Goal: Task Accomplishment & Management: Use online tool/utility

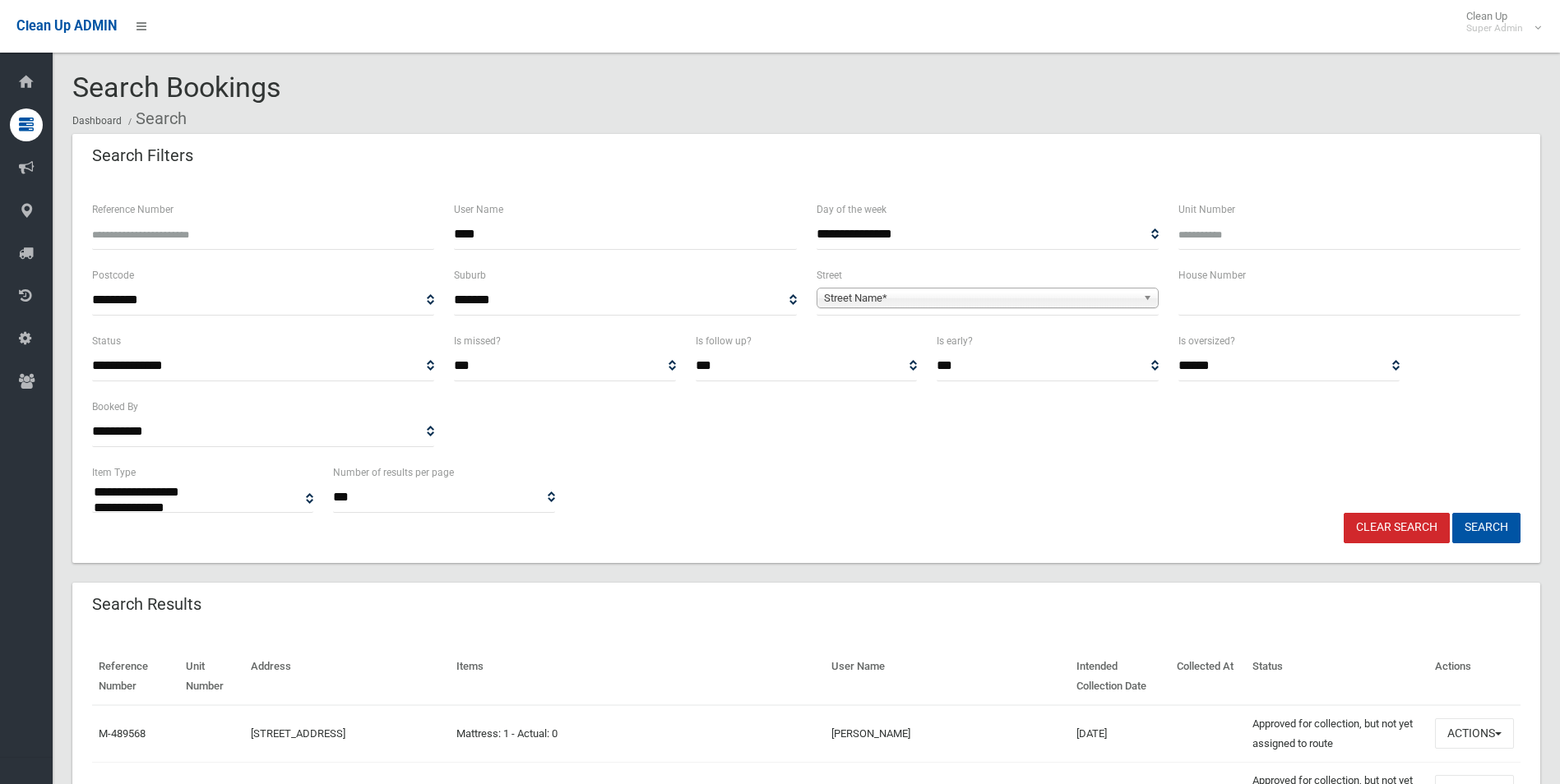
select select
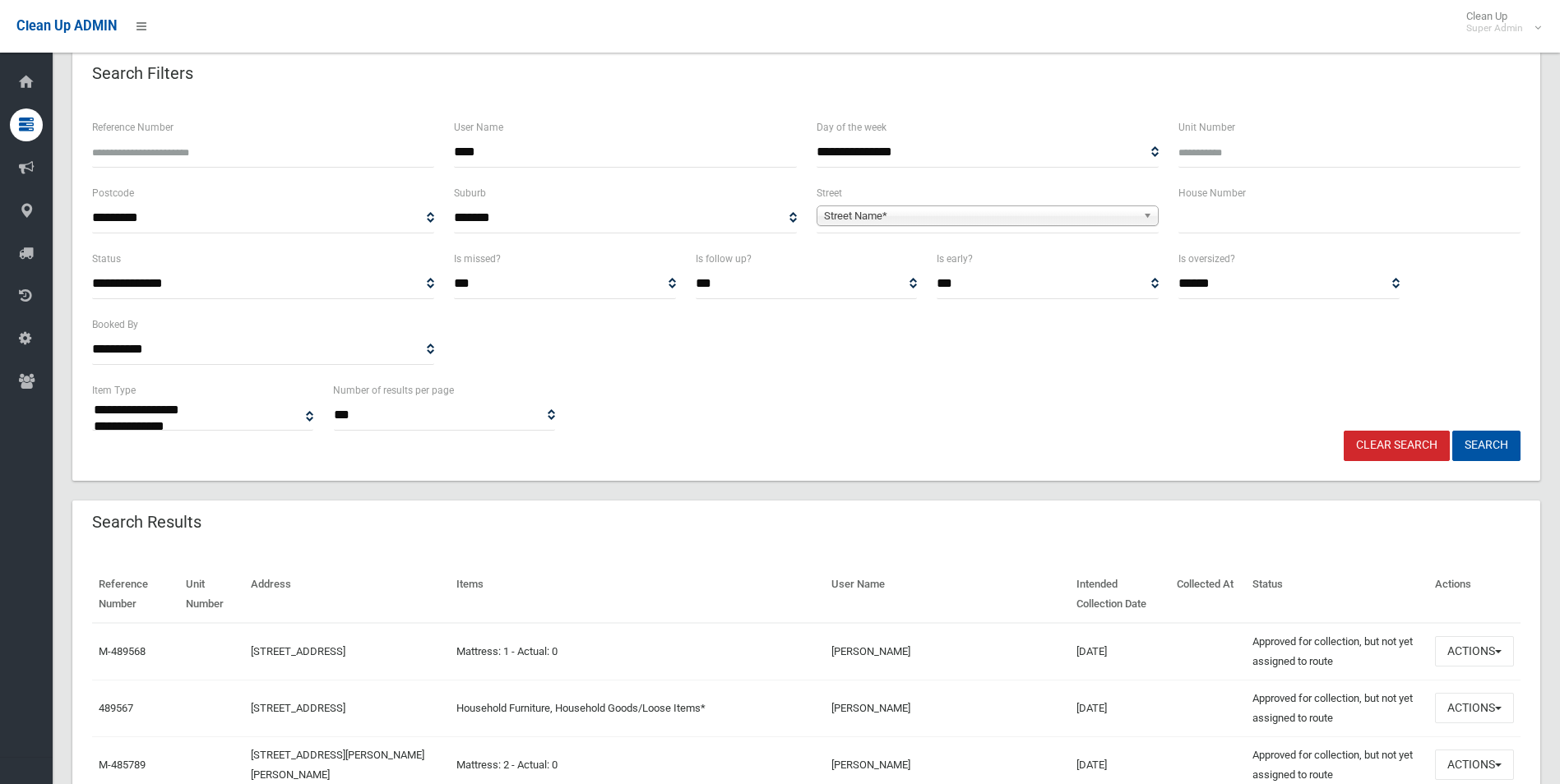
click at [870, 214] on span "Street Name*" at bounding box center [979, 215] width 312 height 20
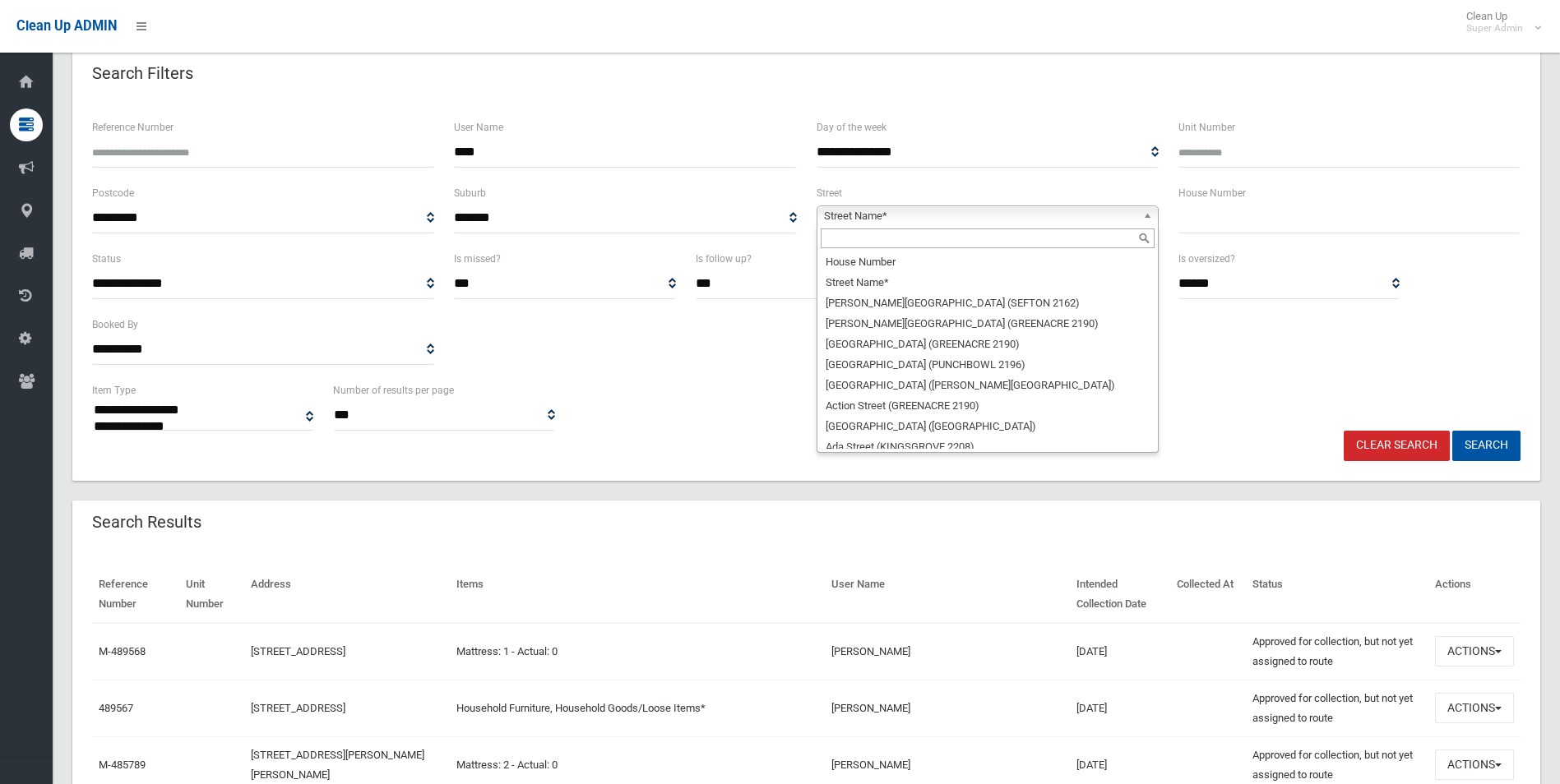
click at [1401, 439] on link "Clear Search" at bounding box center [1396, 446] width 106 height 30
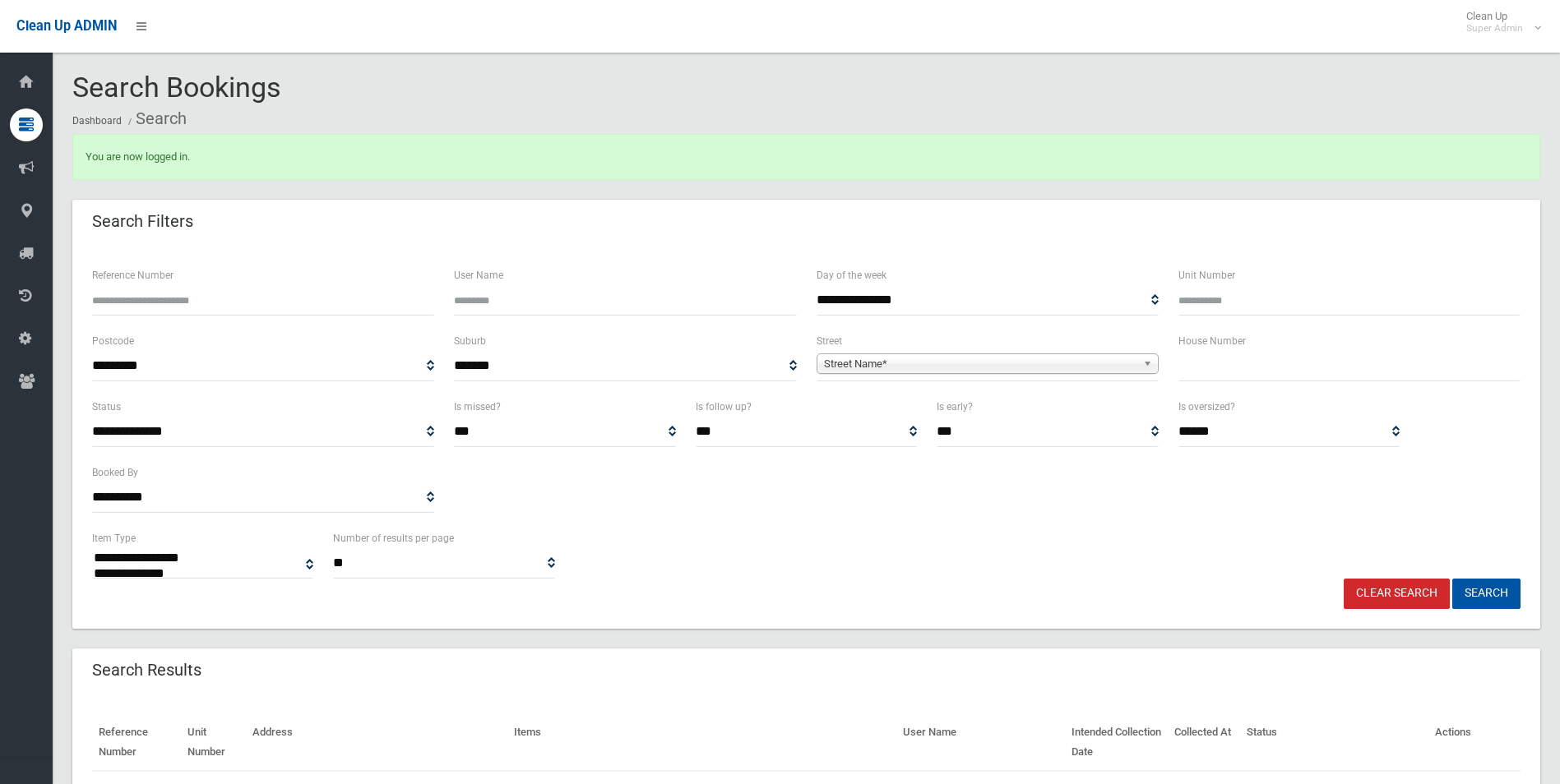
select select
click at [856, 364] on span "Street Name*" at bounding box center [979, 363] width 312 height 20
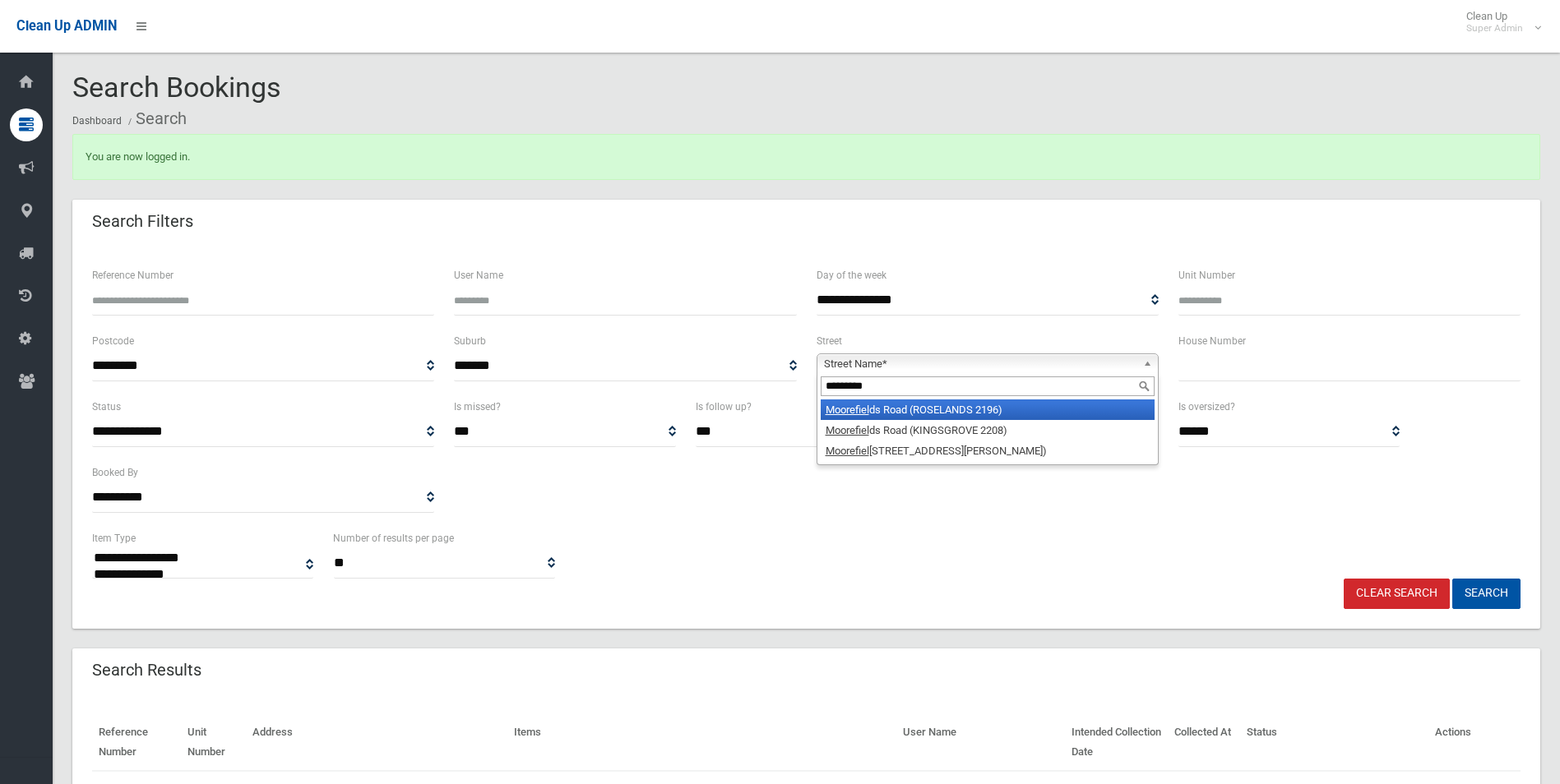
type input "**********"
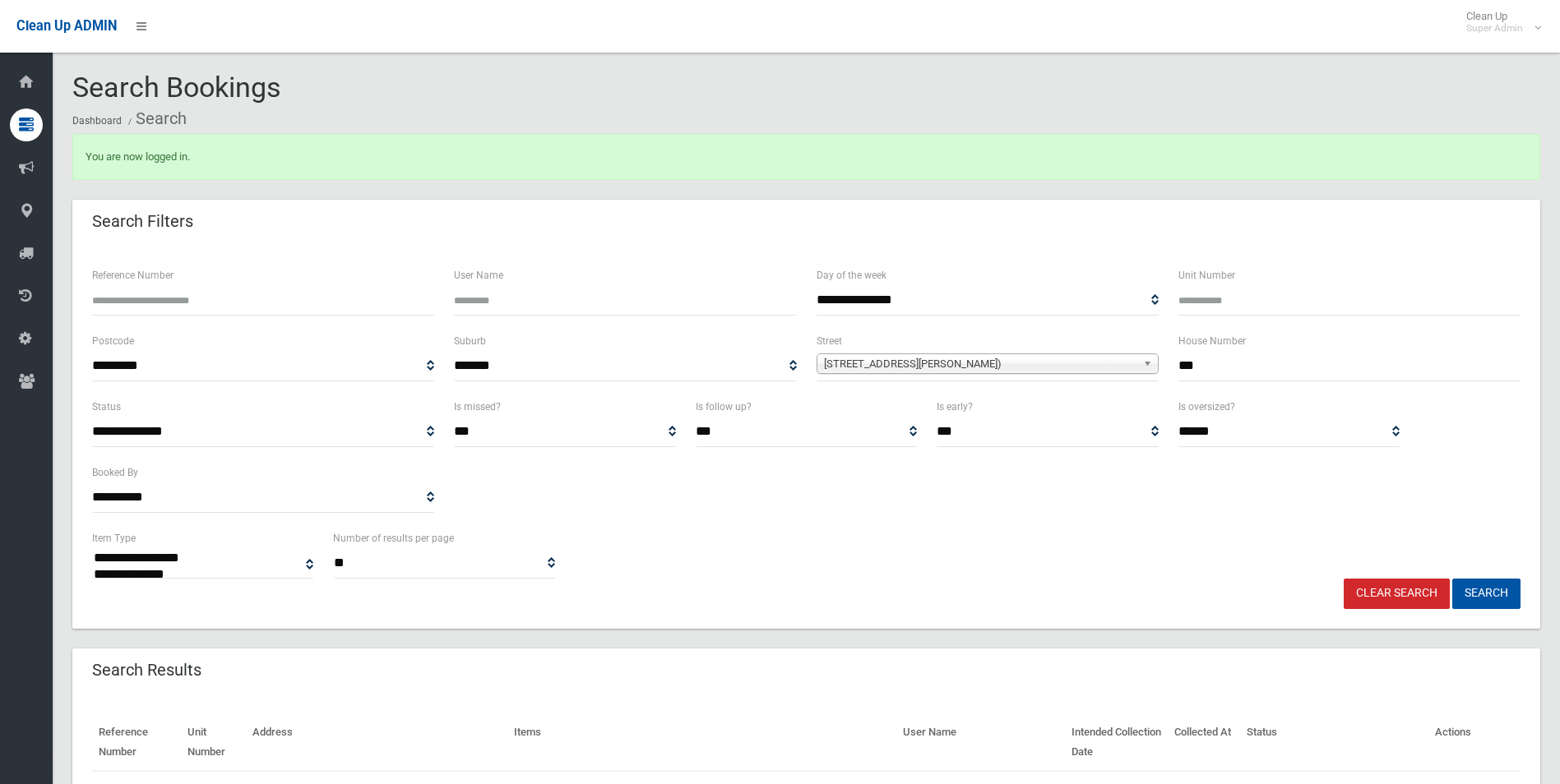
type input "***"
click at [1452, 579] on button "Search" at bounding box center [1486, 594] width 68 height 30
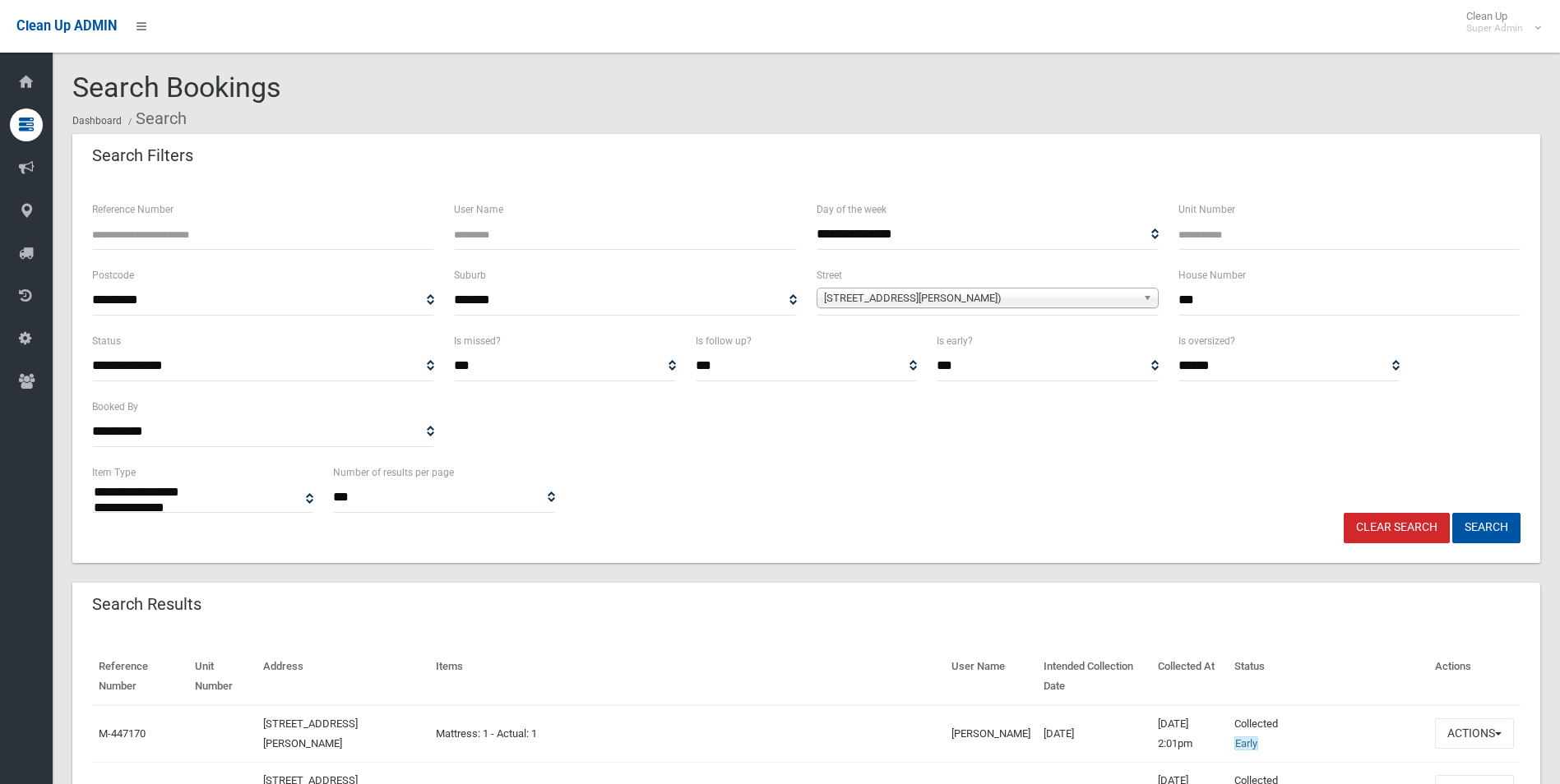
select select
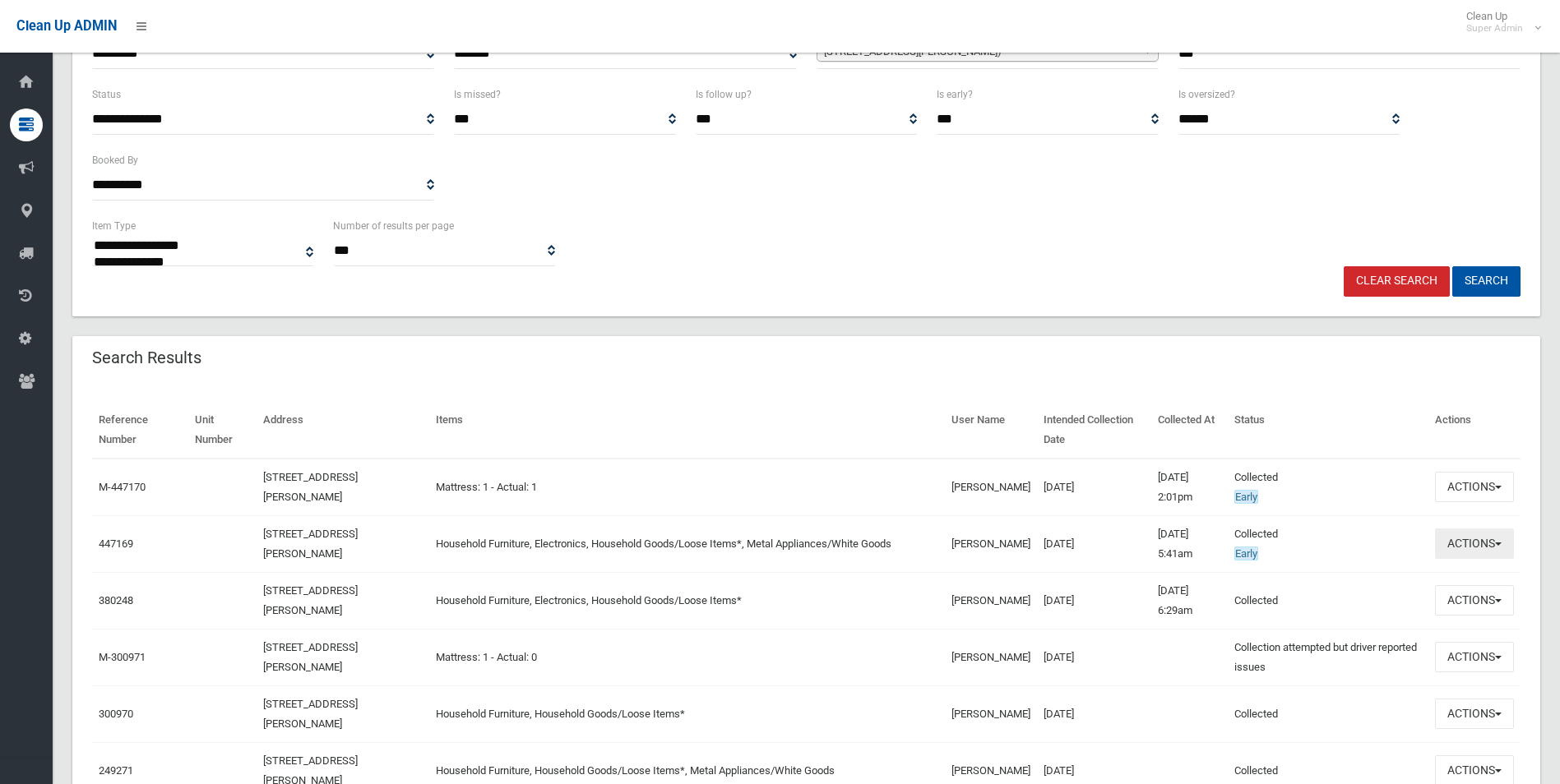
click at [1467, 541] on button "Actions" at bounding box center [1474, 543] width 79 height 30
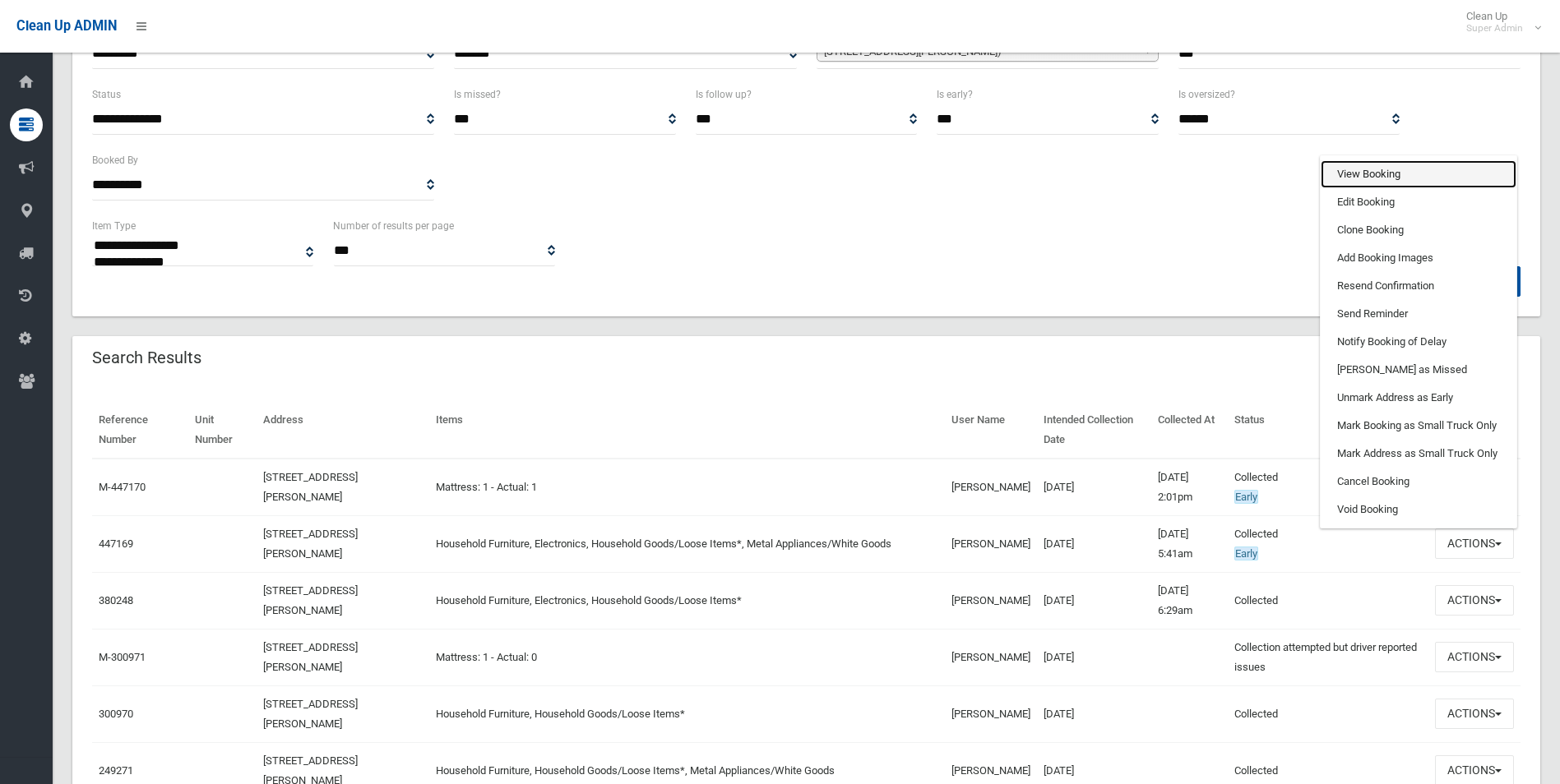
click at [1366, 168] on link "View Booking" at bounding box center [1418, 174] width 196 height 28
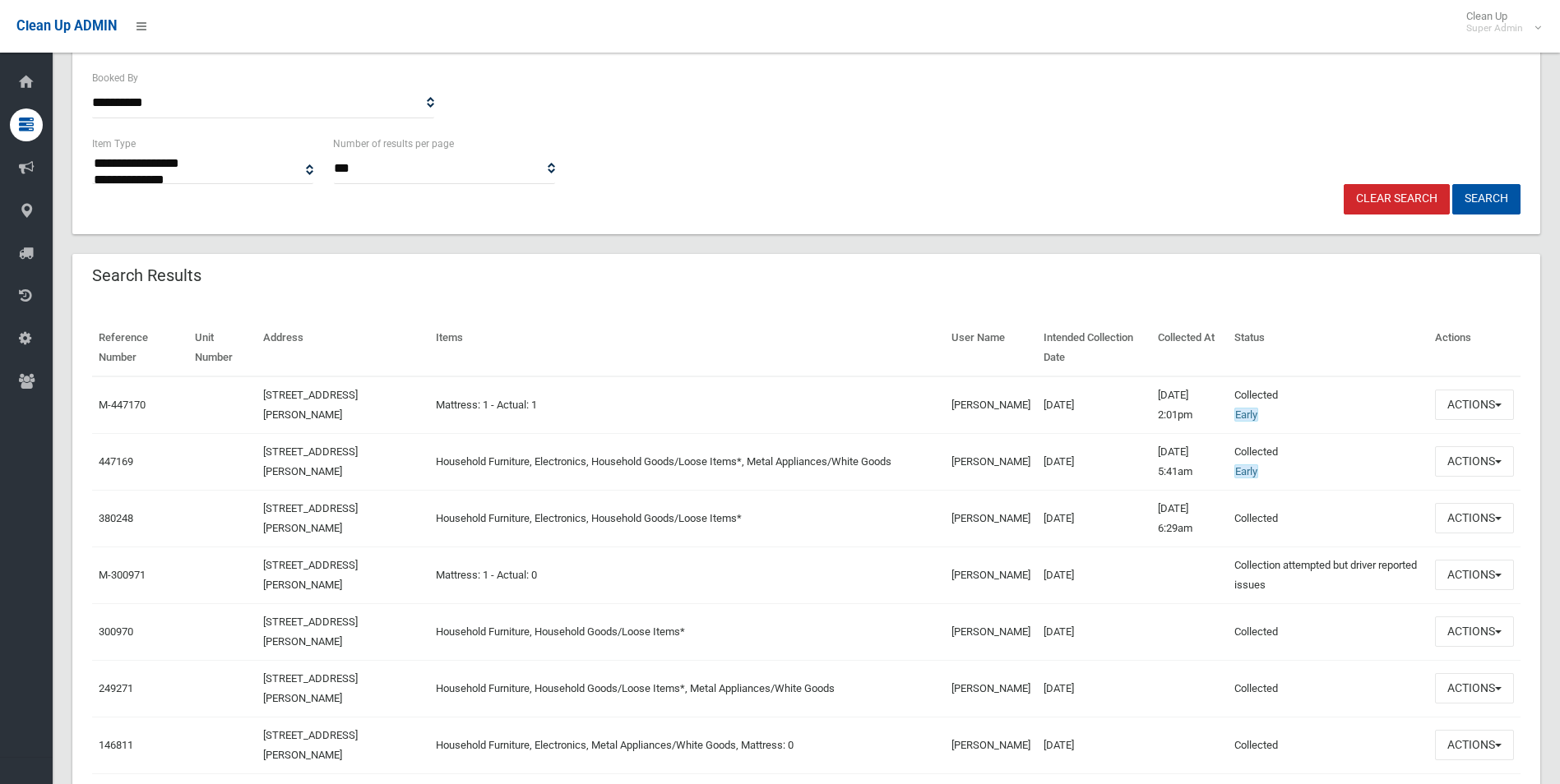
scroll to position [0, 0]
